Goal: Find specific page/section: Find specific page/section

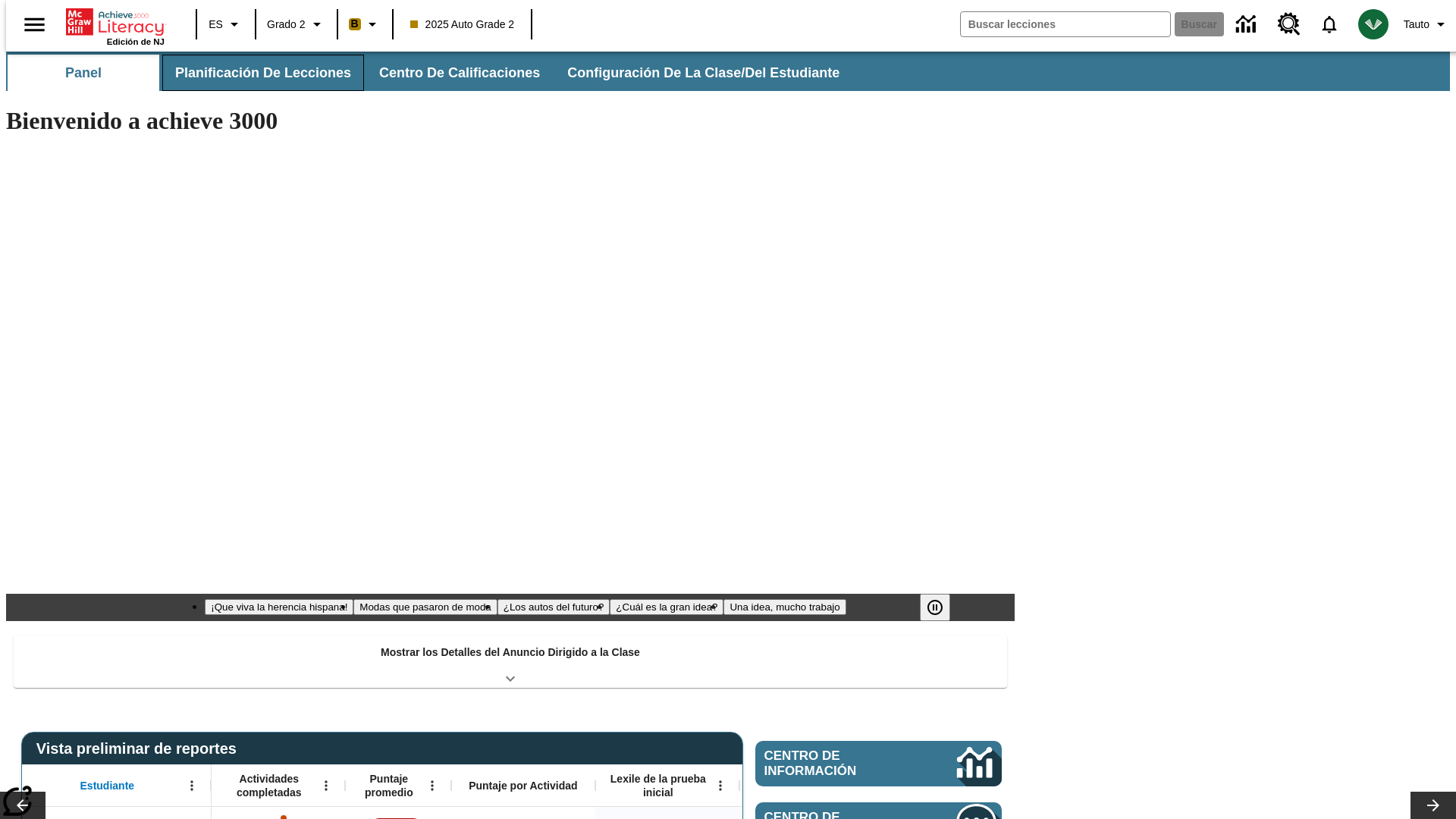
click at [254, 73] on button "Planificación de lecciones" at bounding box center [262, 73] width 202 height 37
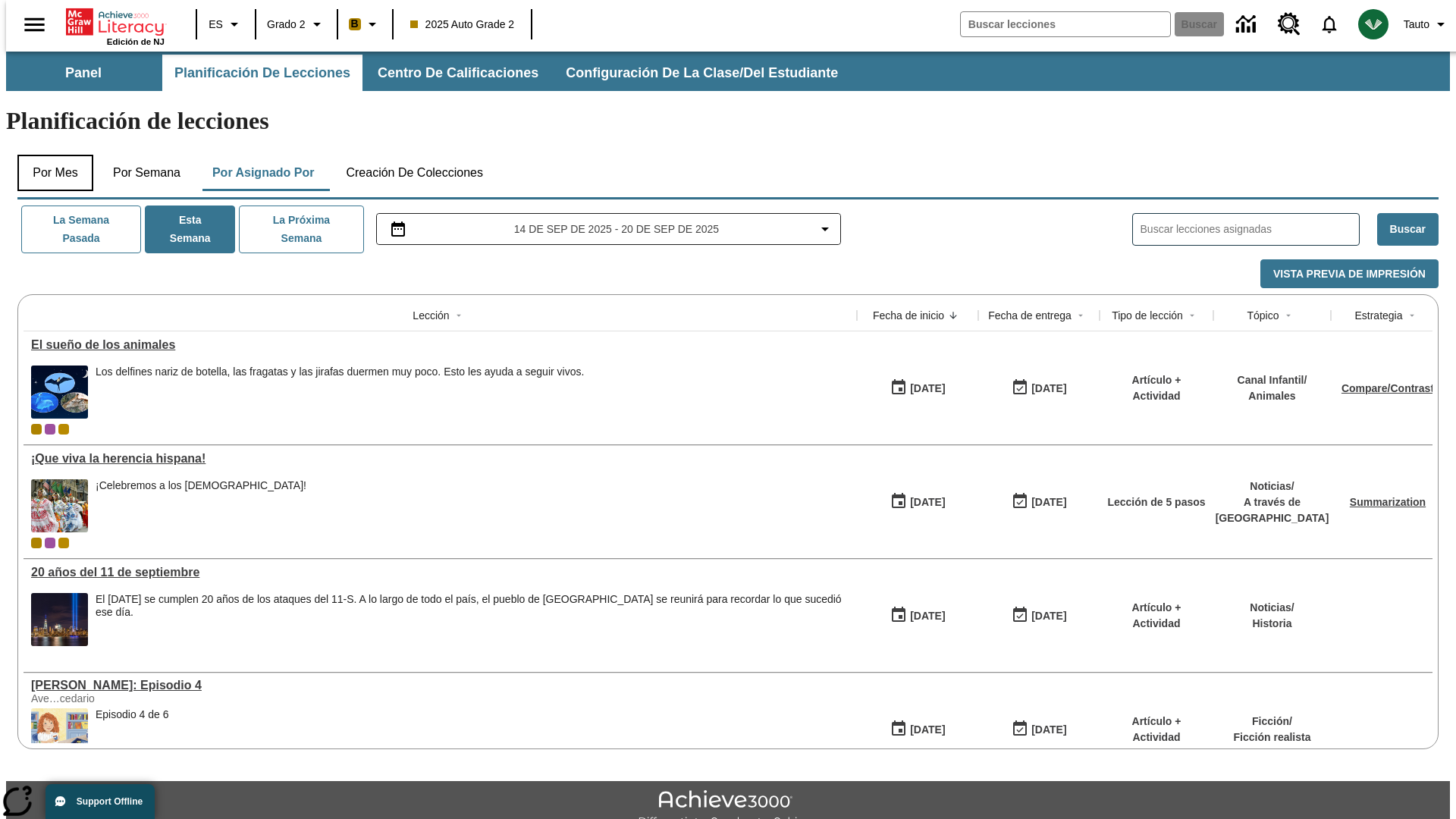
click at [50, 155] on button "Por mes" at bounding box center [56, 173] width 76 height 37
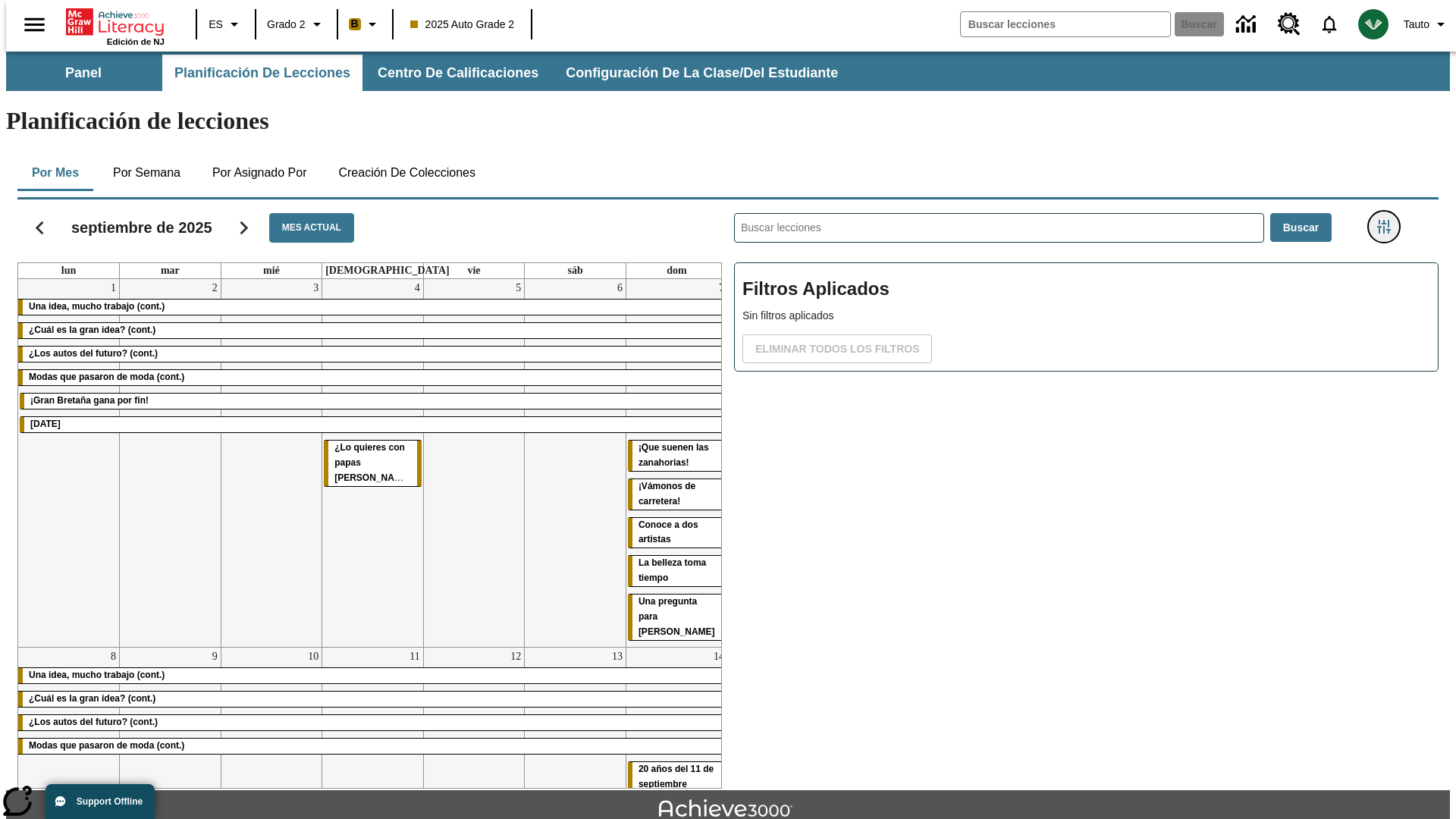
click at [1388, 220] on icon "Menú lateral de filtros" at bounding box center [1384, 227] width 14 height 14
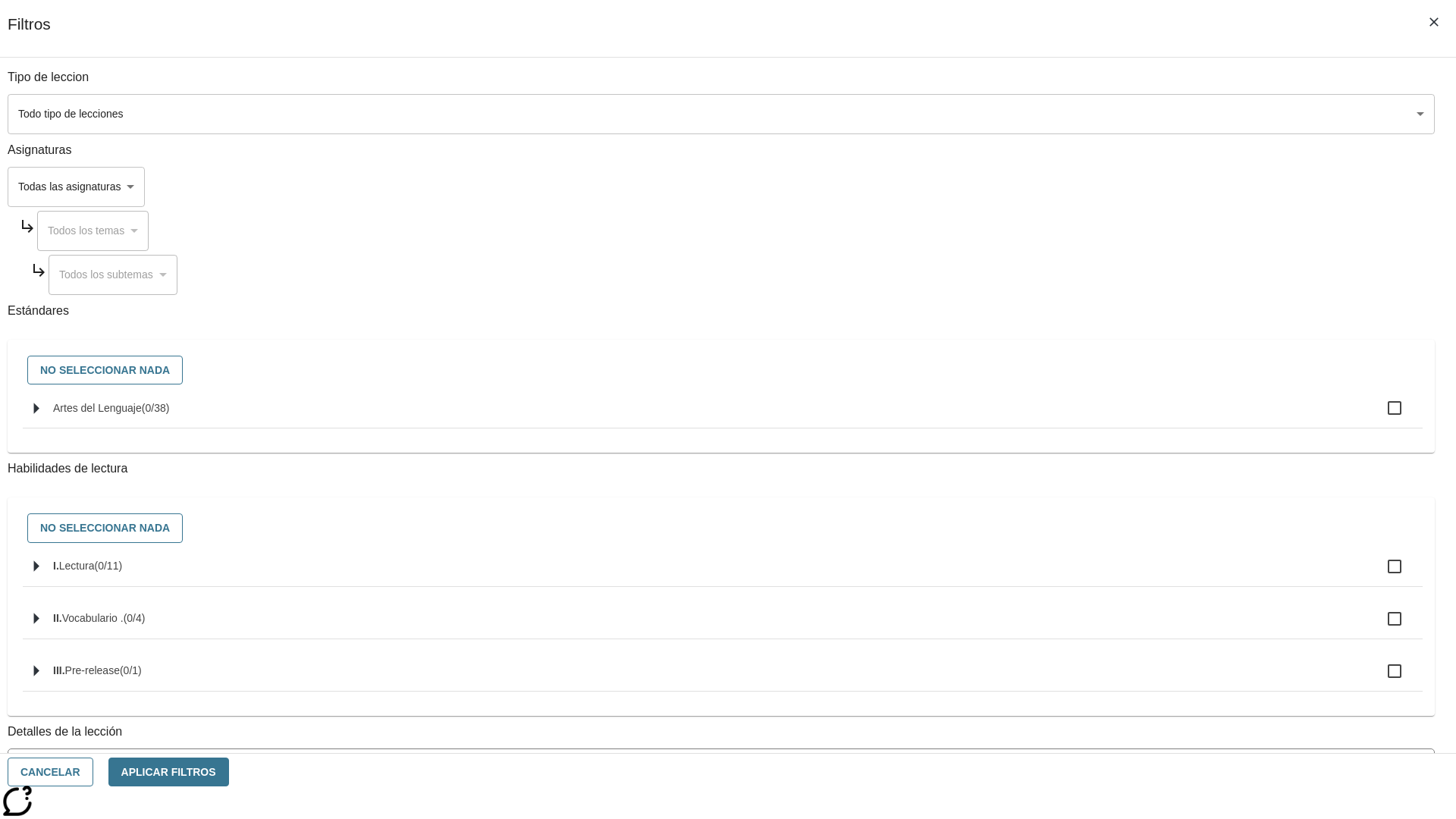
click at [1092, 113] on body "[MEDICAL_DATA] al contenido principal Edición de NJ ES Grado 2 B 2025 Auto Grad…" at bounding box center [728, 470] width 1444 height 837
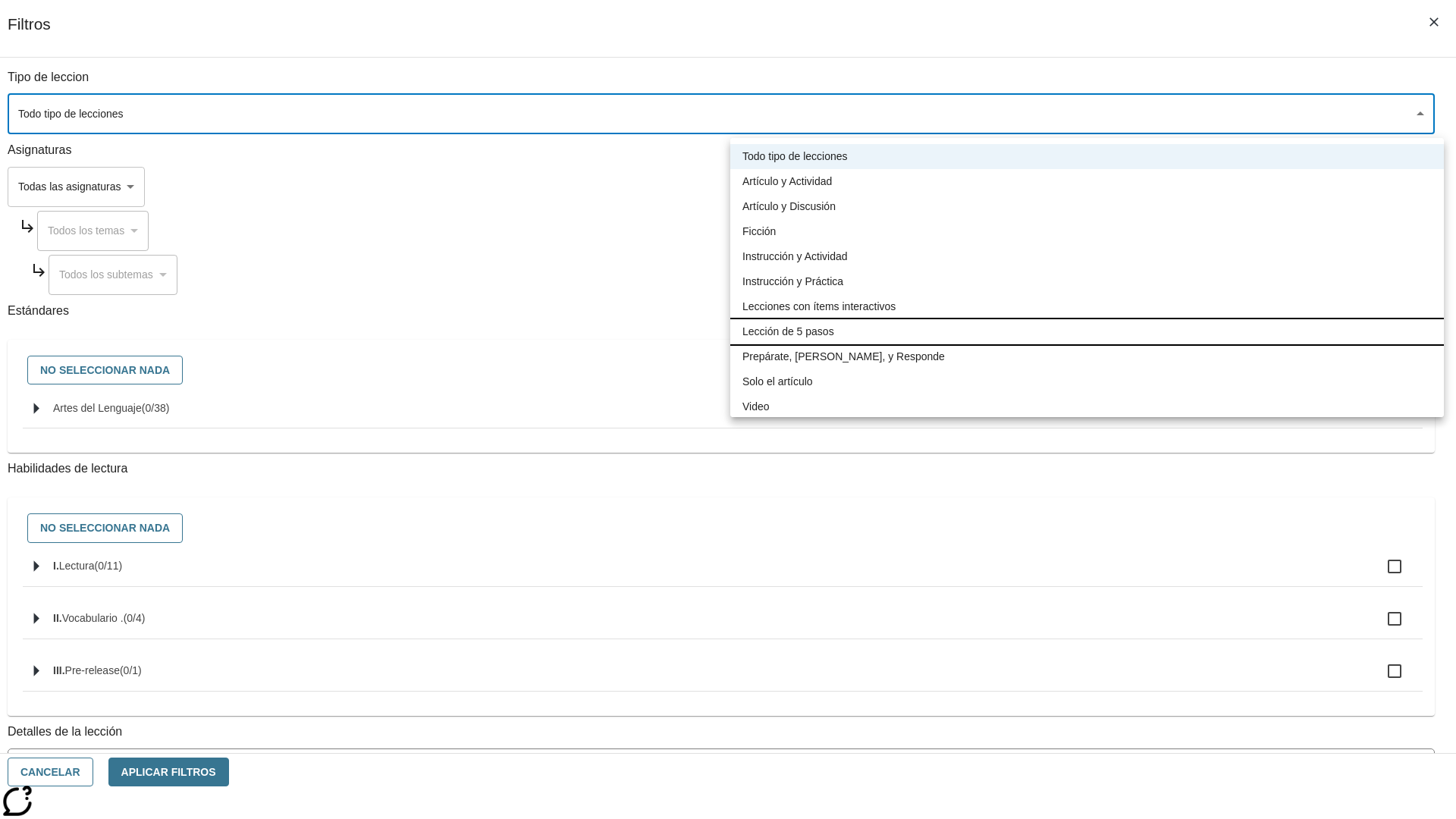
click at [1086, 331] on li "Lección de 5 pasos" at bounding box center [1087, 331] width 714 height 25
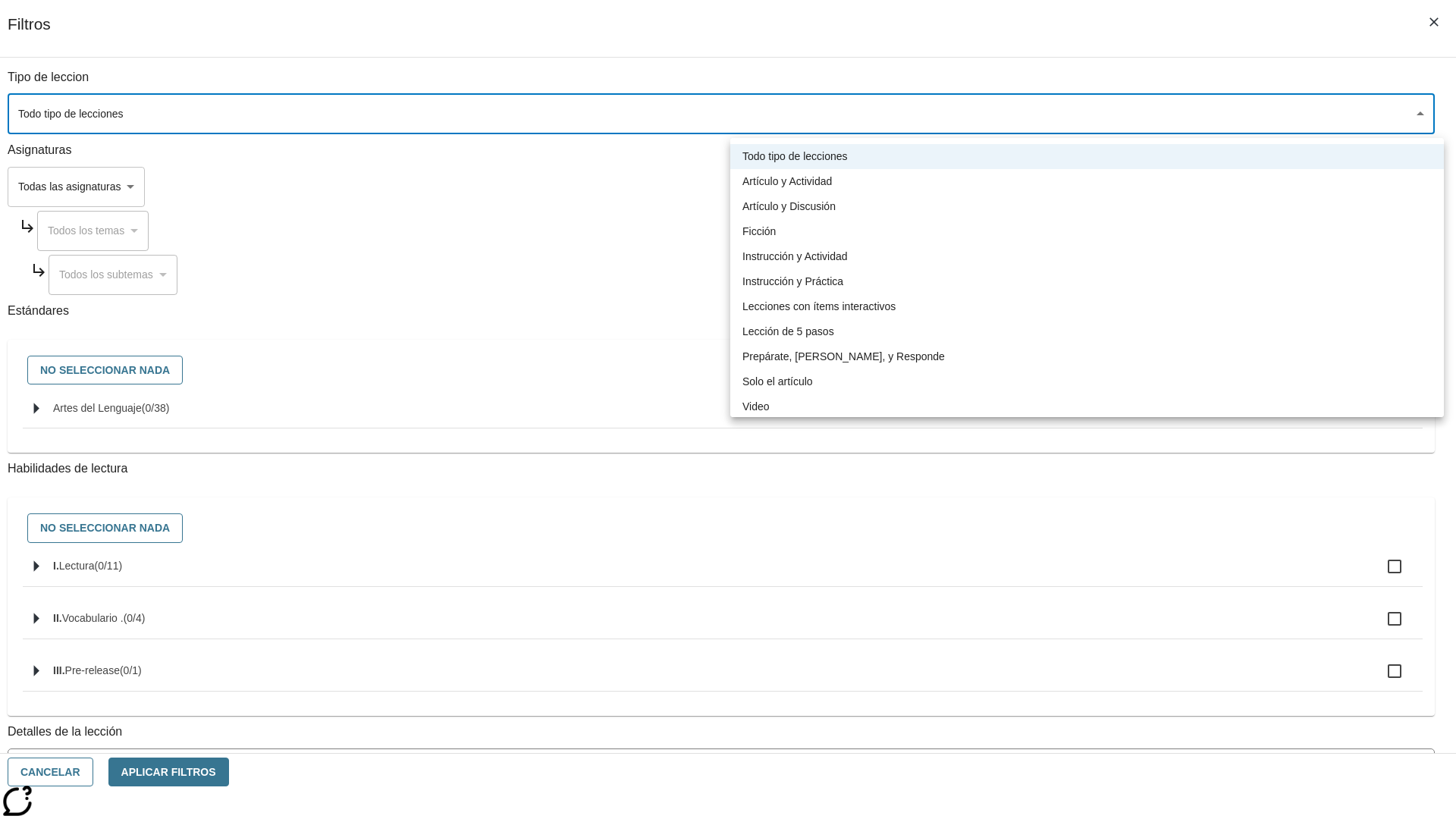
type input "1"
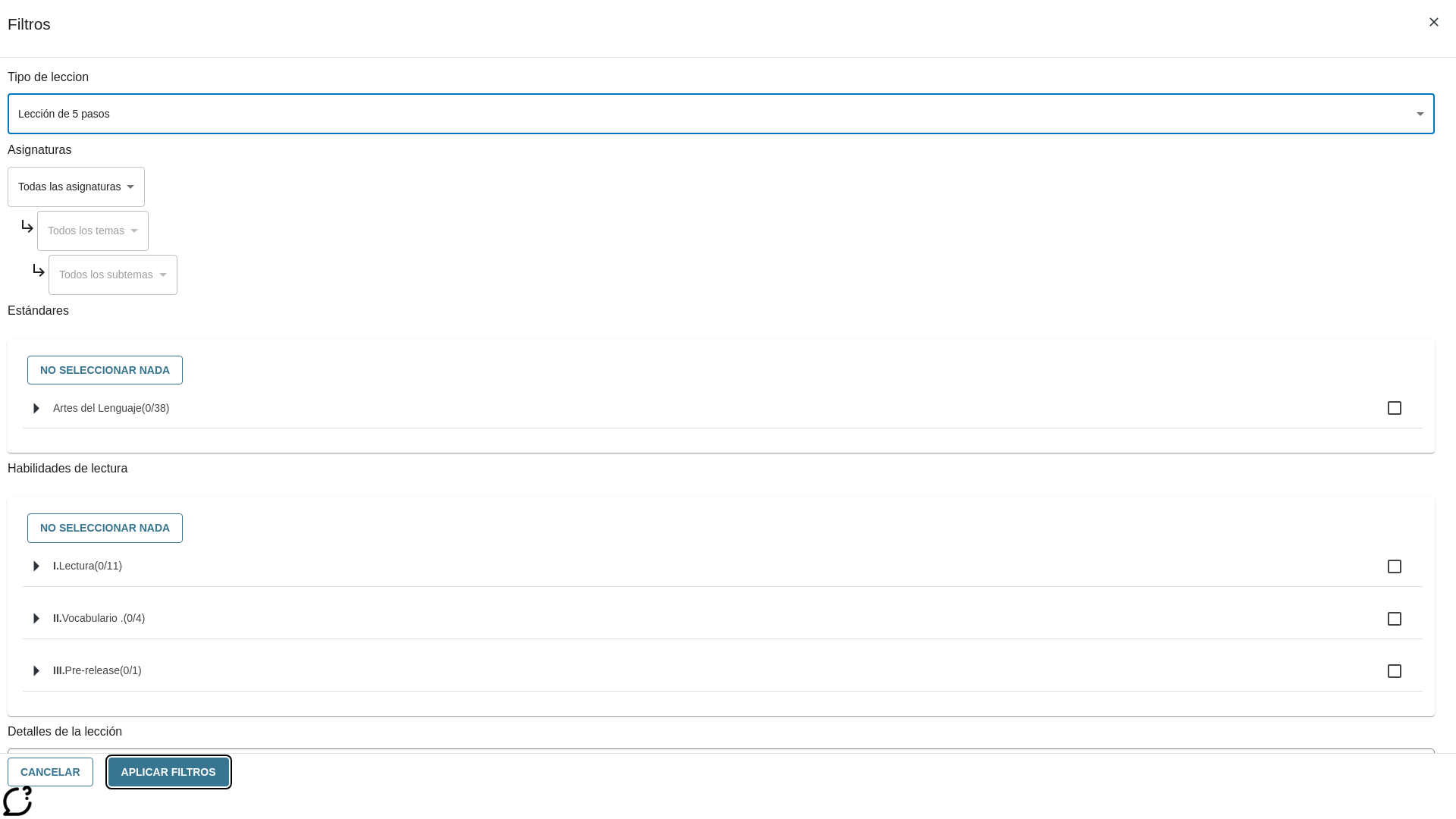
click at [229, 772] on button "Aplicar Filtros" at bounding box center [168, 772] width 120 height 30
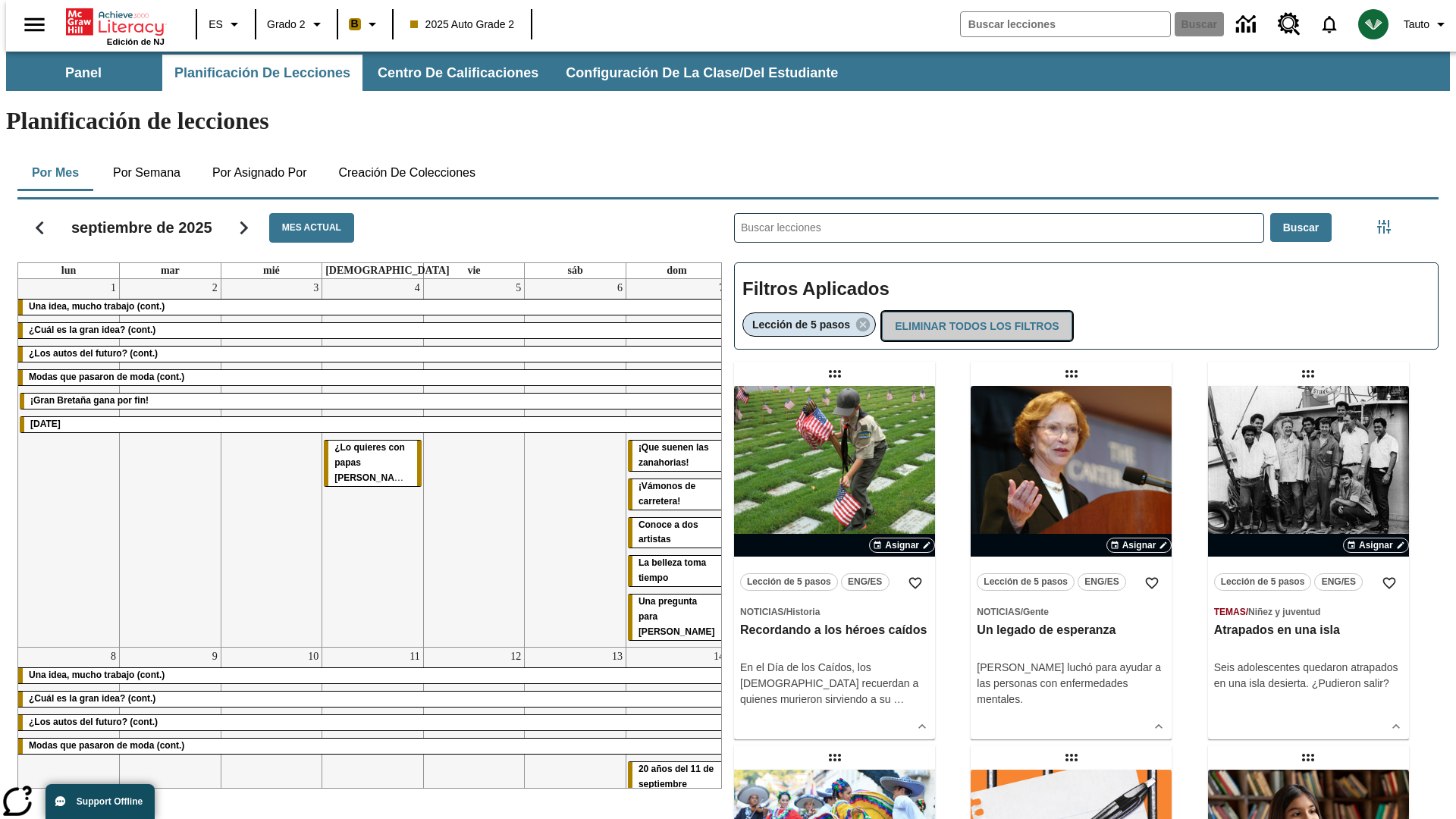
click at [974, 312] on button "Eliminar todos los filtros" at bounding box center [976, 327] width 190 height 30
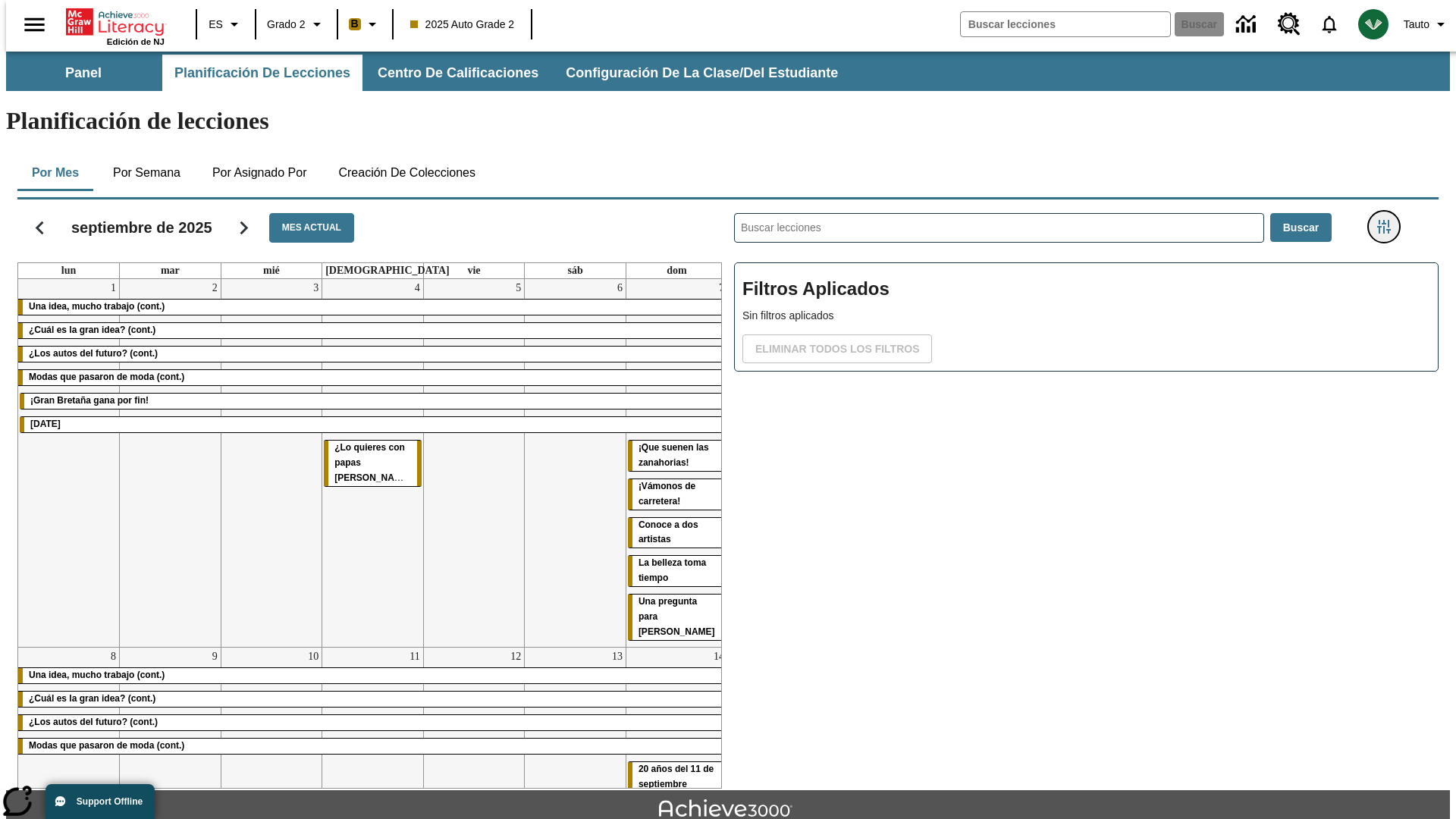
click at [1388, 220] on icon "Menú lateral de filtros" at bounding box center [1384, 227] width 14 height 14
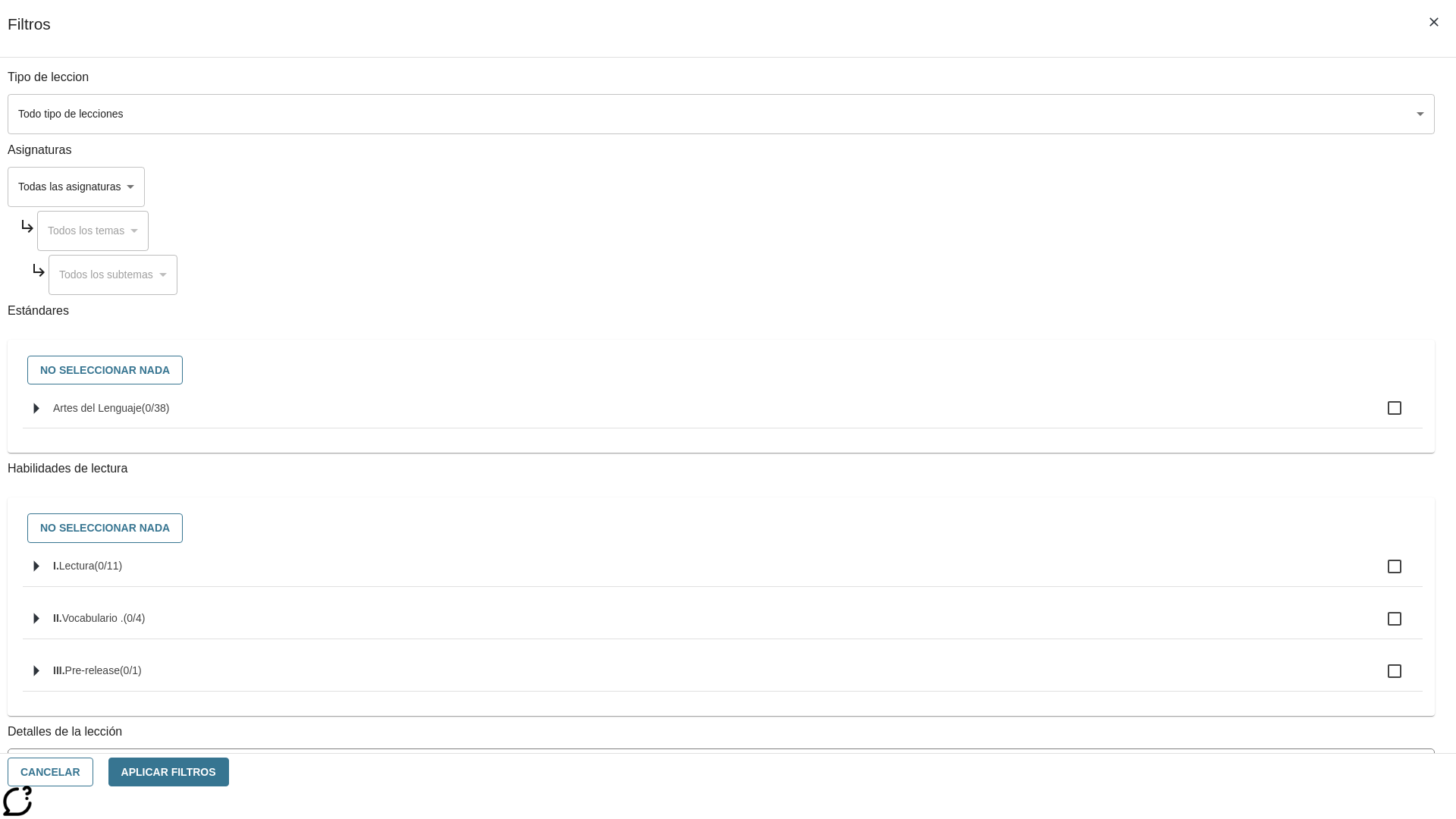
click at [1092, 187] on body "[MEDICAL_DATA] al contenido principal Edición de NJ ES Grado 2 B 2025 Auto Grad…" at bounding box center [728, 470] width 1444 height 837
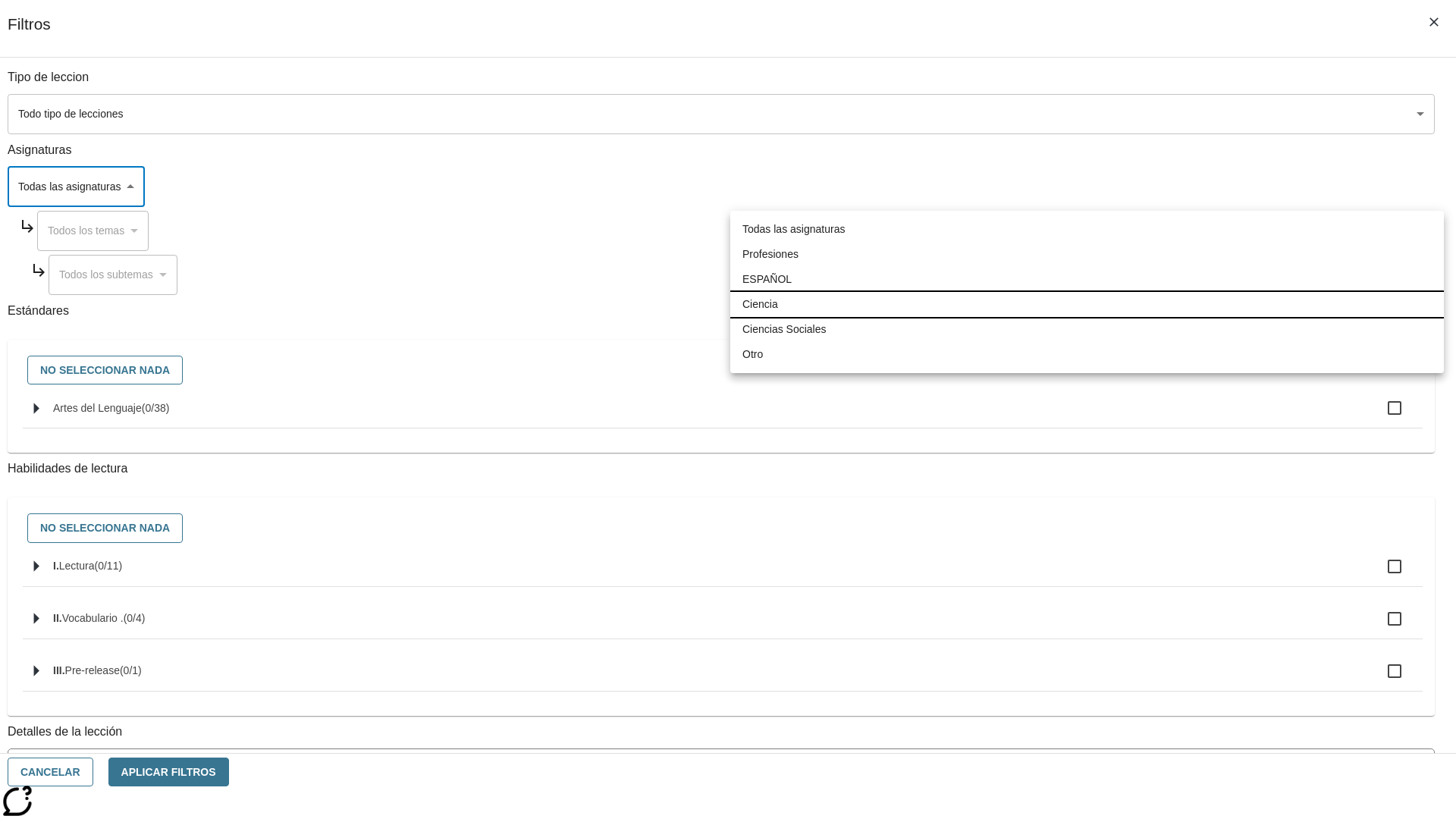
click at [1086, 304] on li "Ciencia" at bounding box center [1087, 304] width 714 height 25
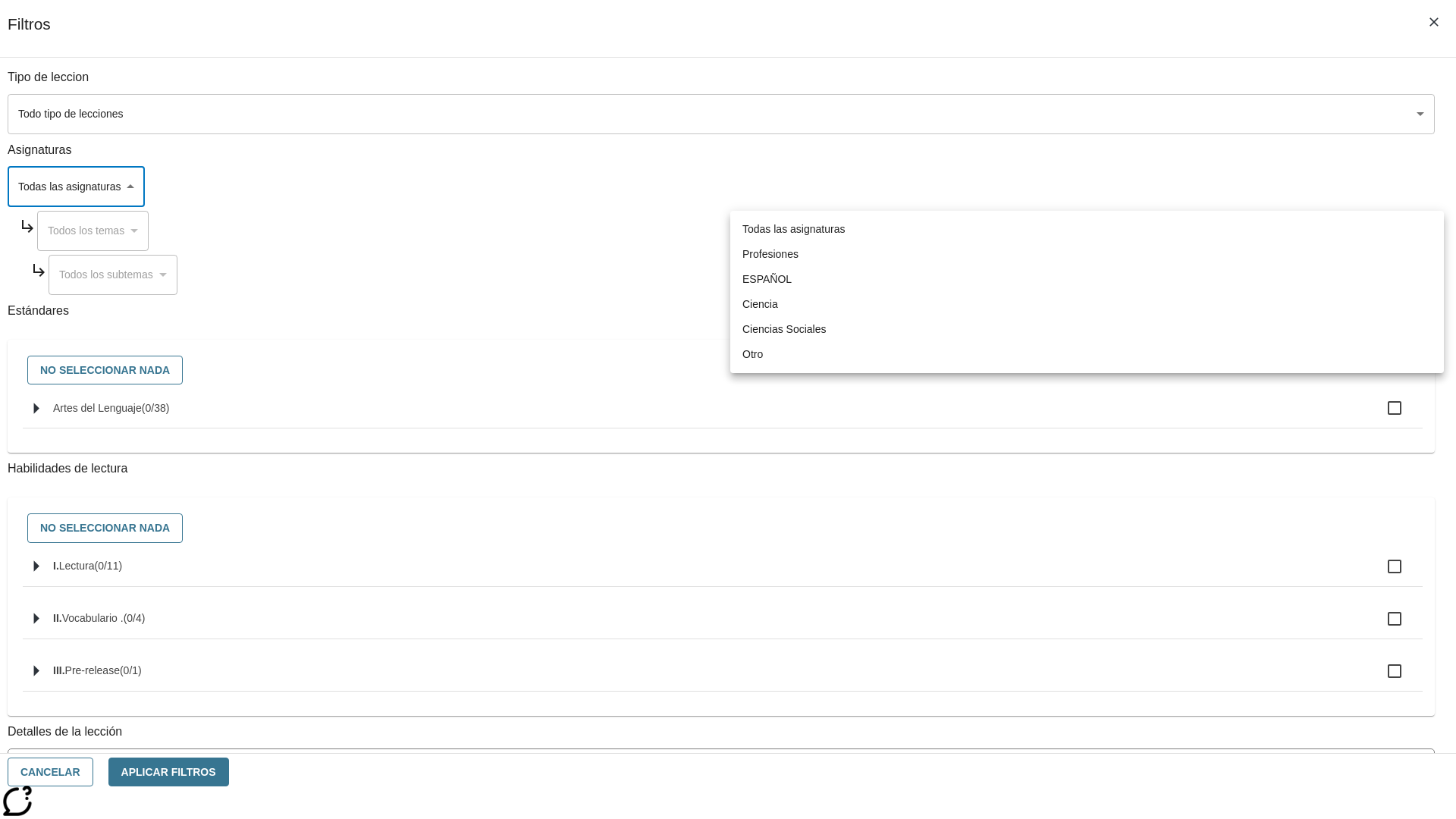
type input "2"
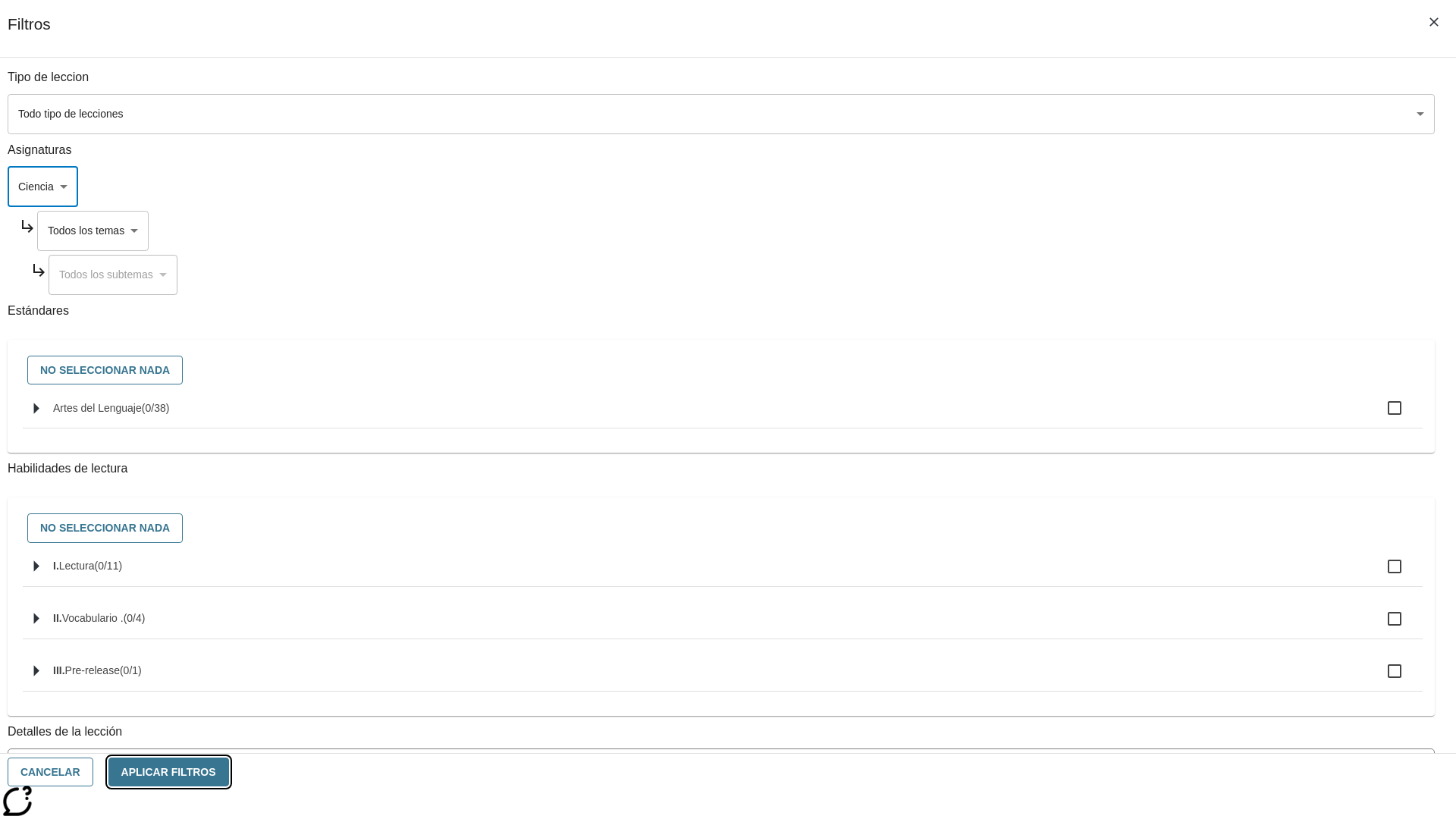
click at [229, 772] on button "Aplicar Filtros" at bounding box center [168, 772] width 120 height 30
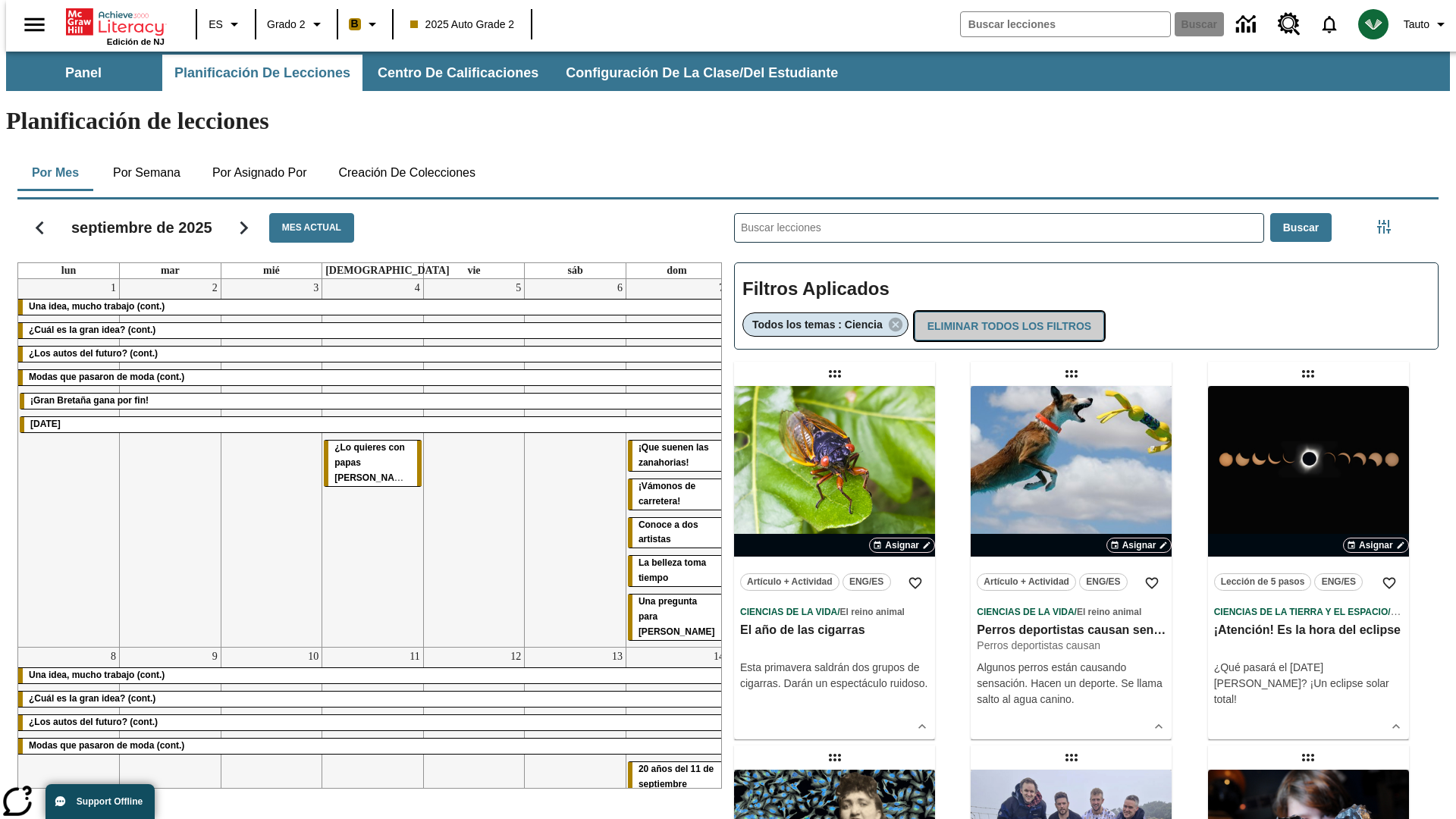
click at [1007, 312] on button "Eliminar todos los filtros" at bounding box center [1009, 327] width 190 height 30
click at [1388, 220] on icon "Menú lateral de filtros" at bounding box center [1384, 227] width 14 height 14
